Goal: Information Seeking & Learning: Learn about a topic

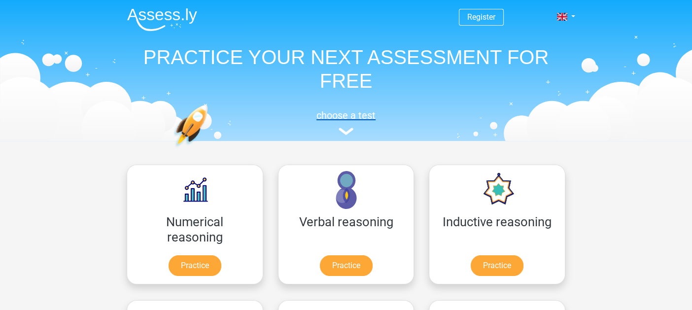
click at [346, 135] on img at bounding box center [346, 131] width 15 height 7
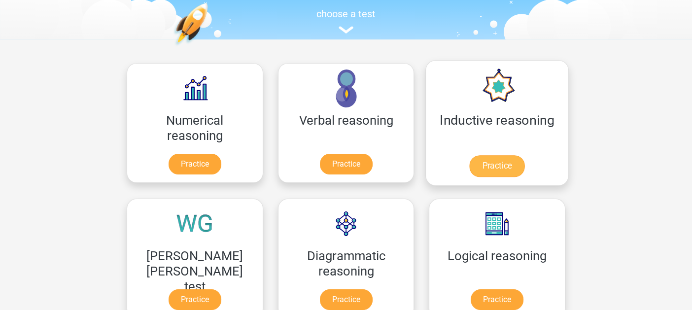
scroll to position [197, 0]
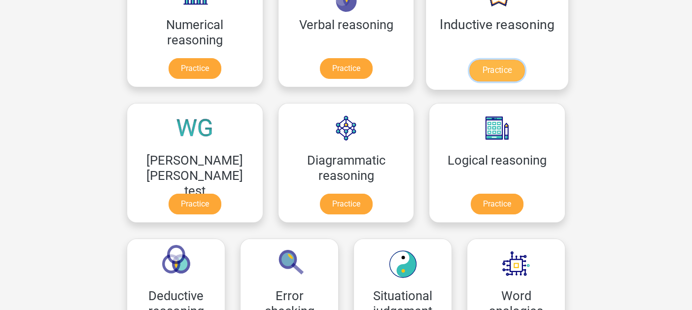
click at [470, 71] on link "Practice" at bounding box center [497, 71] width 55 height 22
